Goal: Transaction & Acquisition: Subscribe to service/newsletter

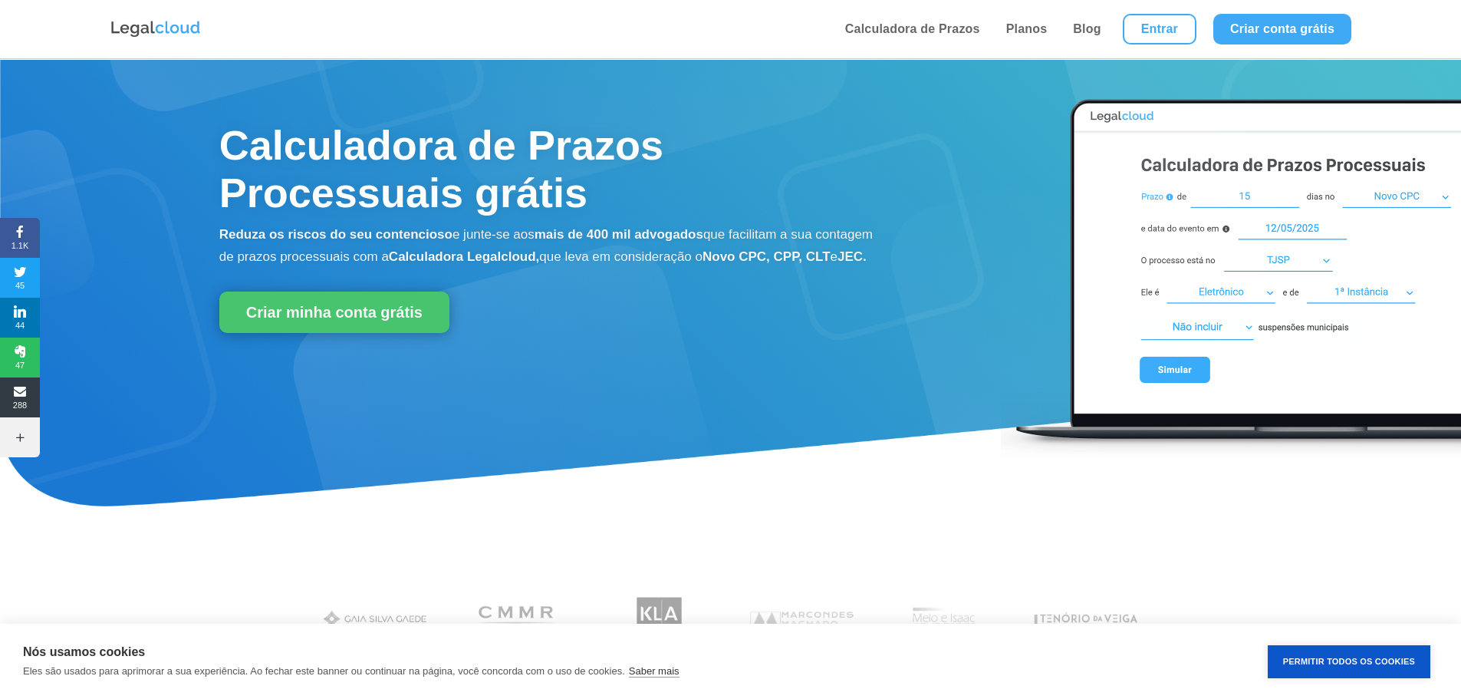
scroll to position [307, 0]
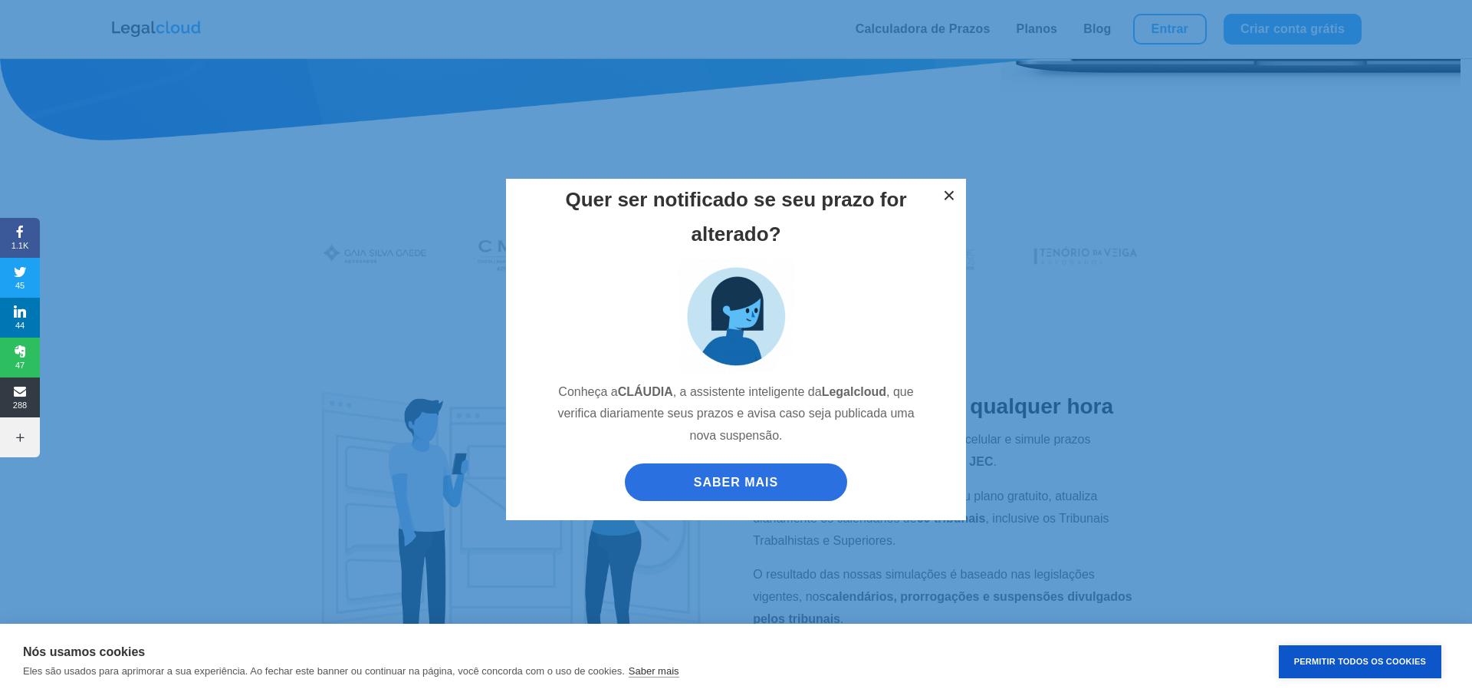
click at [948, 192] on button "×" at bounding box center [949, 196] width 34 height 34
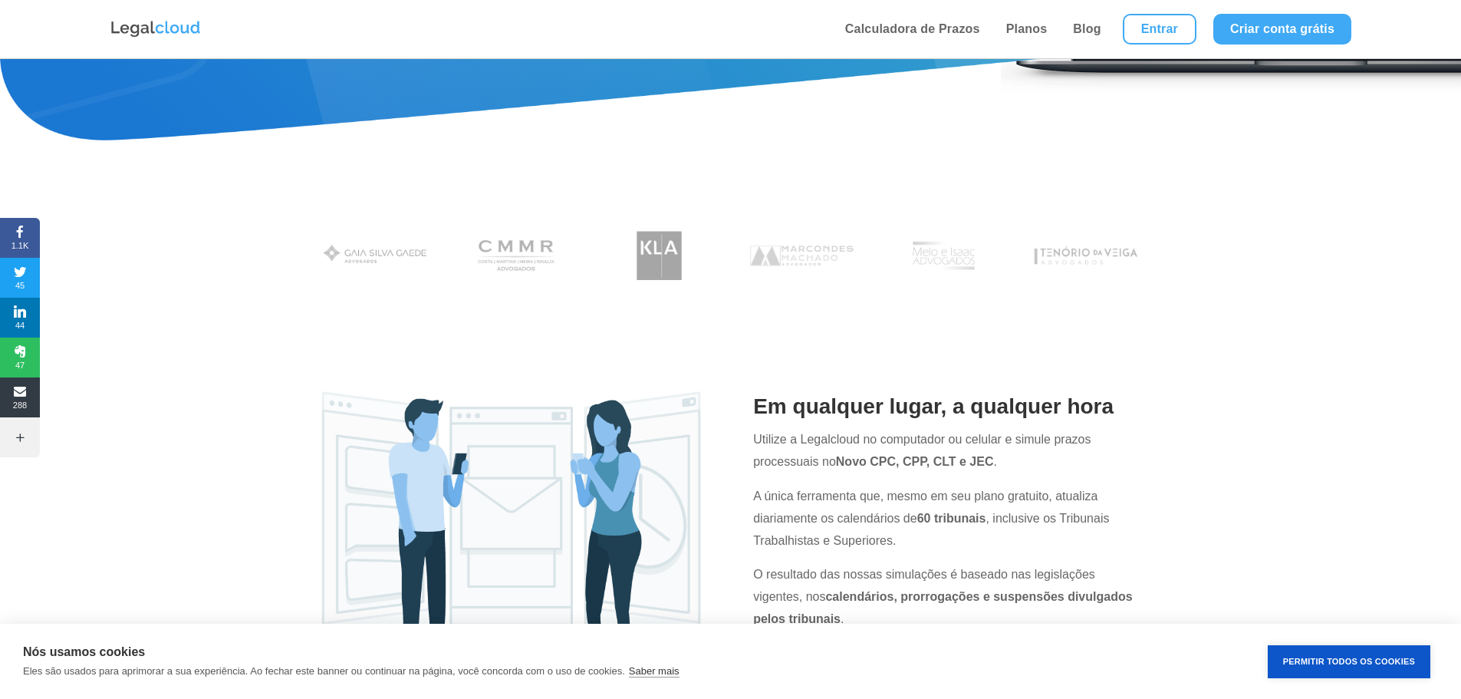
scroll to position [537, 0]
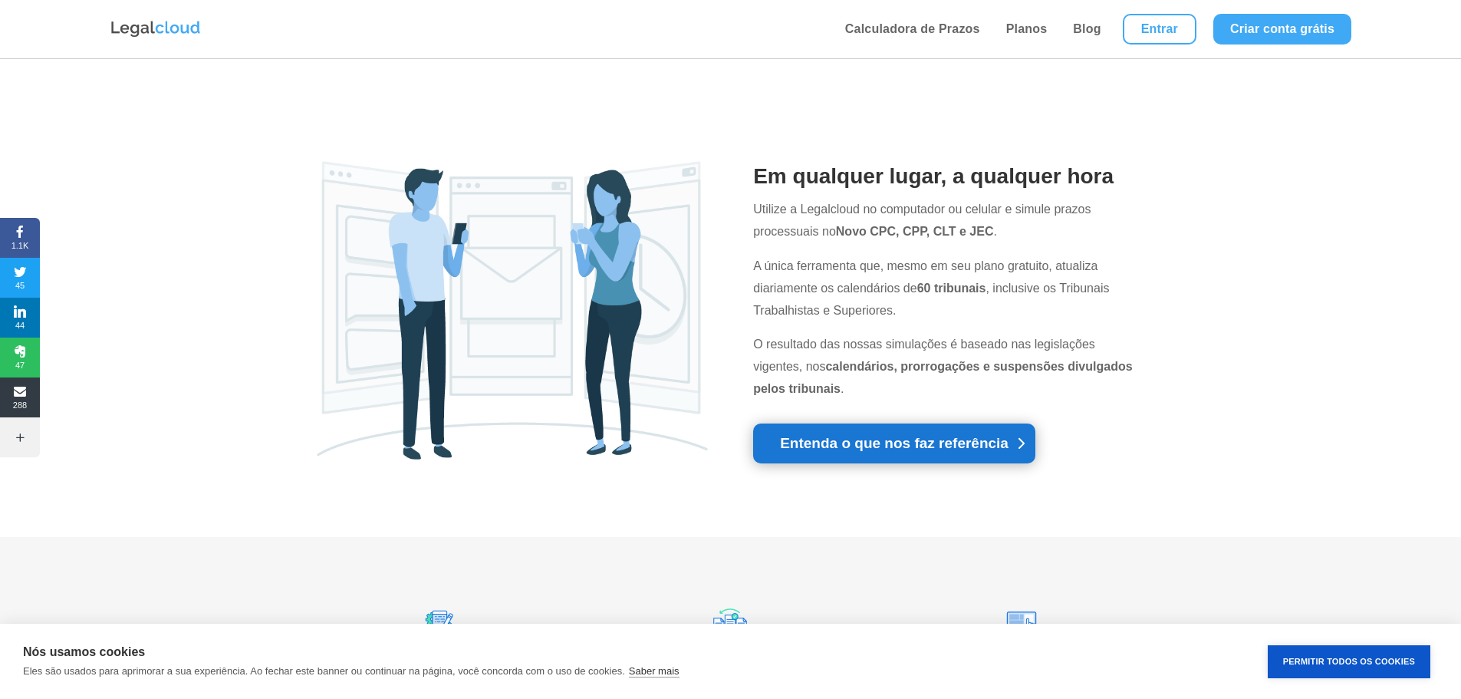
click at [890, 443] on link "Entenda o que nos faz referência" at bounding box center [894, 443] width 282 height 40
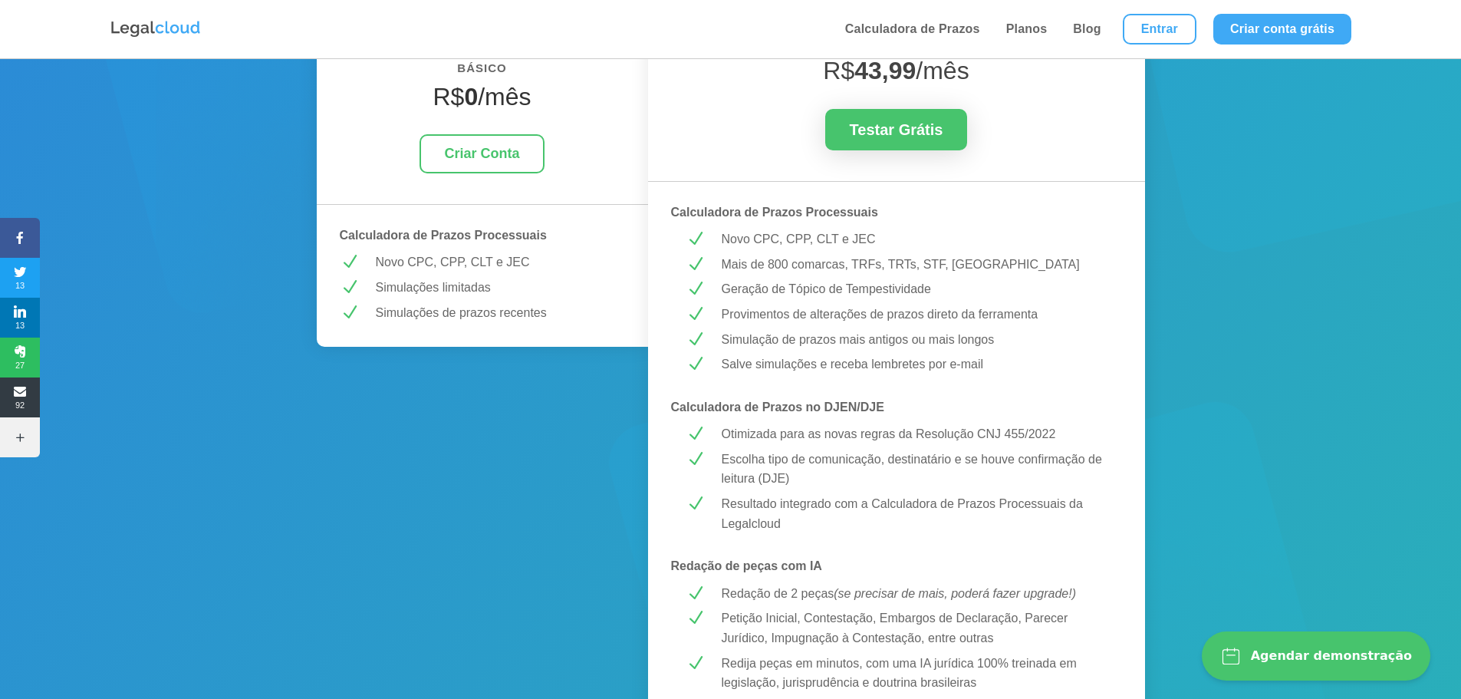
scroll to position [460, 0]
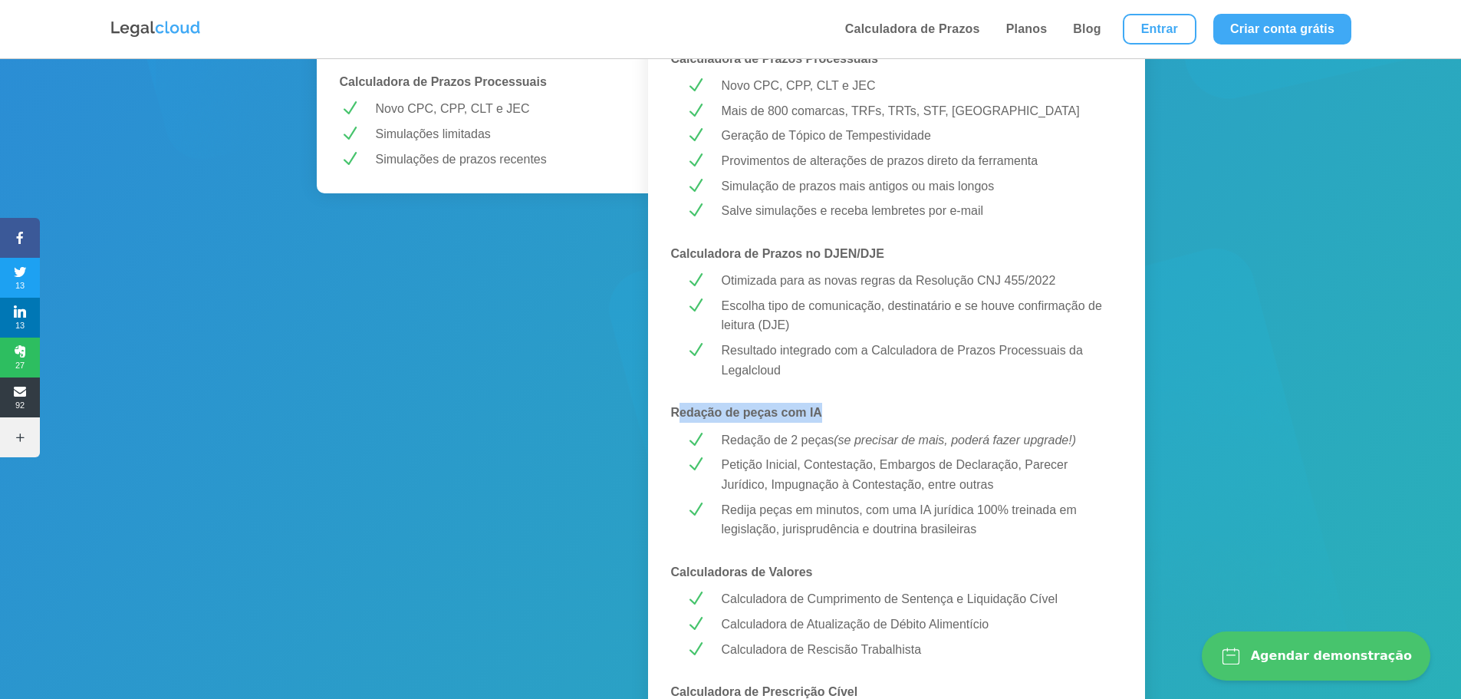
drag, startPoint x: 676, startPoint y: 408, endPoint x: 884, endPoint y: 418, distance: 208.0
click at [876, 416] on p "Redação de peças com IA" at bounding box center [896, 413] width 451 height 20
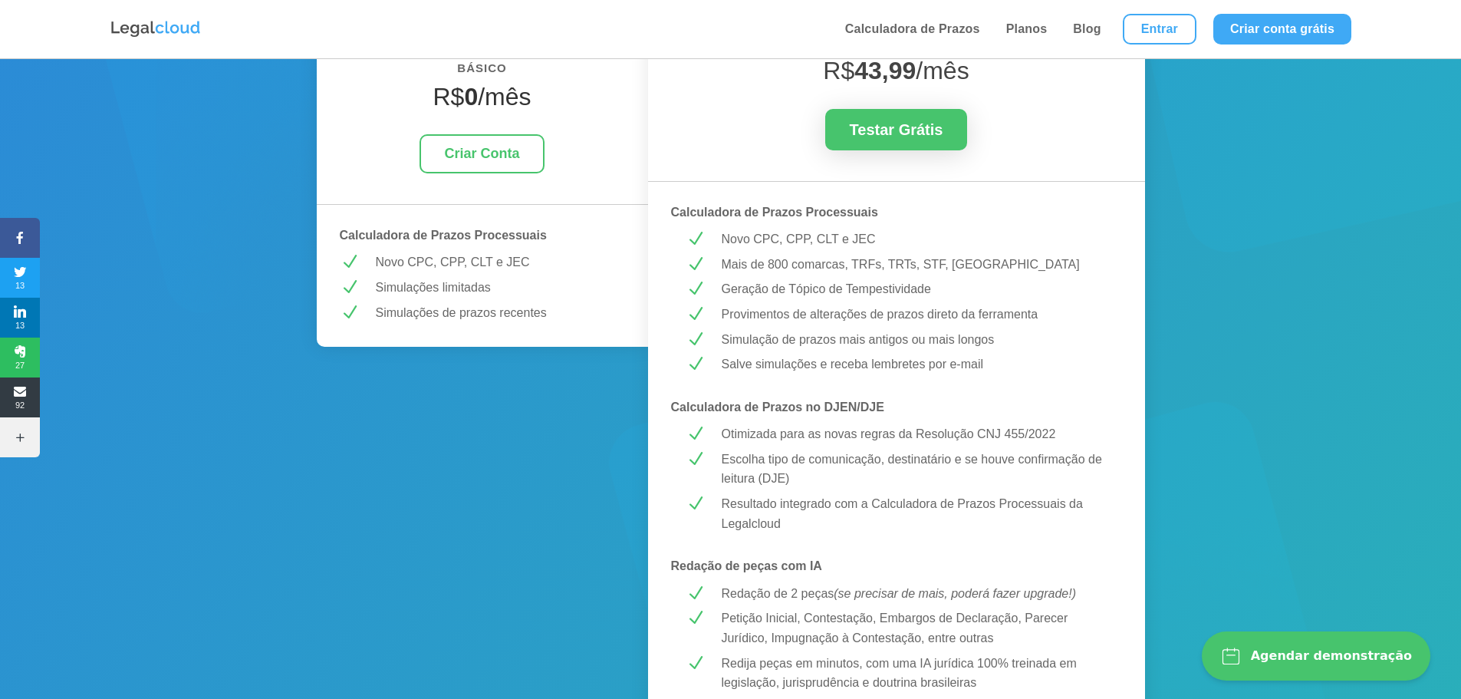
scroll to position [230, 0]
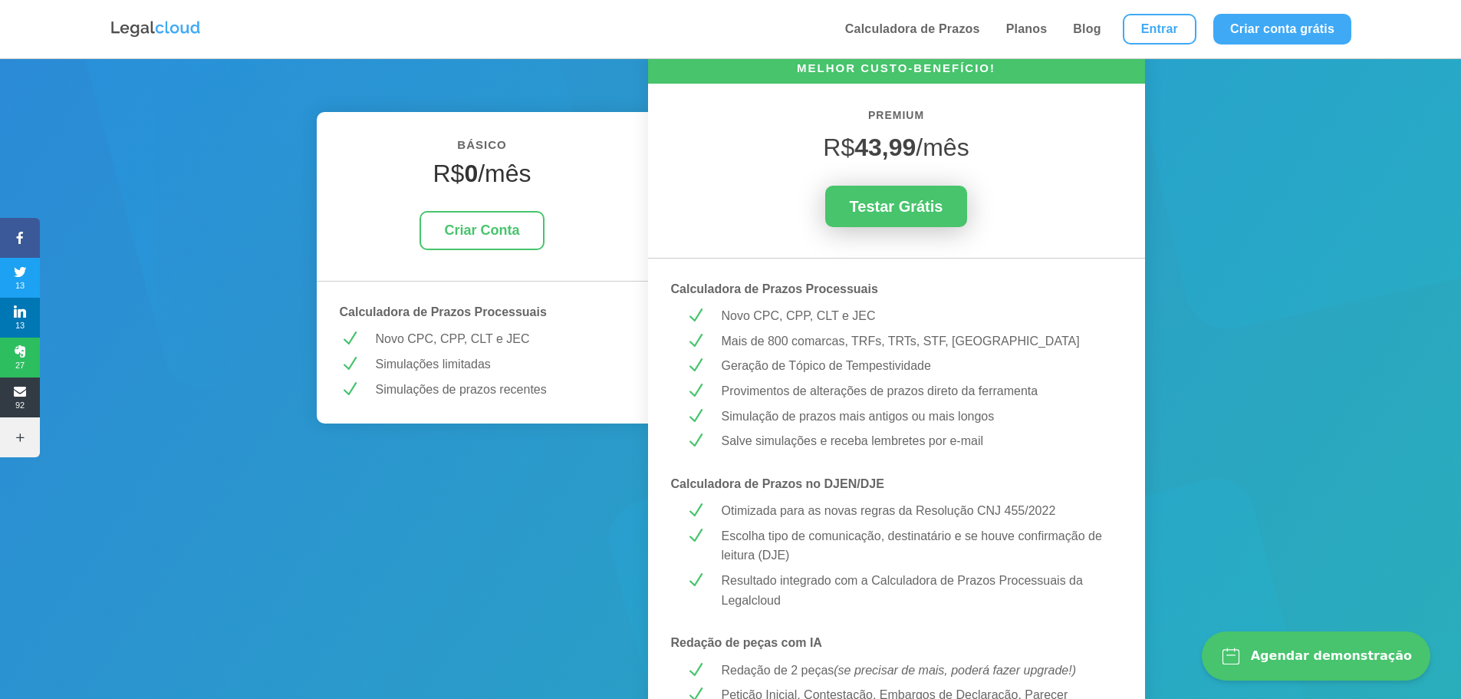
click at [909, 205] on link "Testar Grátis" at bounding box center [896, 206] width 143 height 41
